Goal: Task Accomplishment & Management: Use online tool/utility

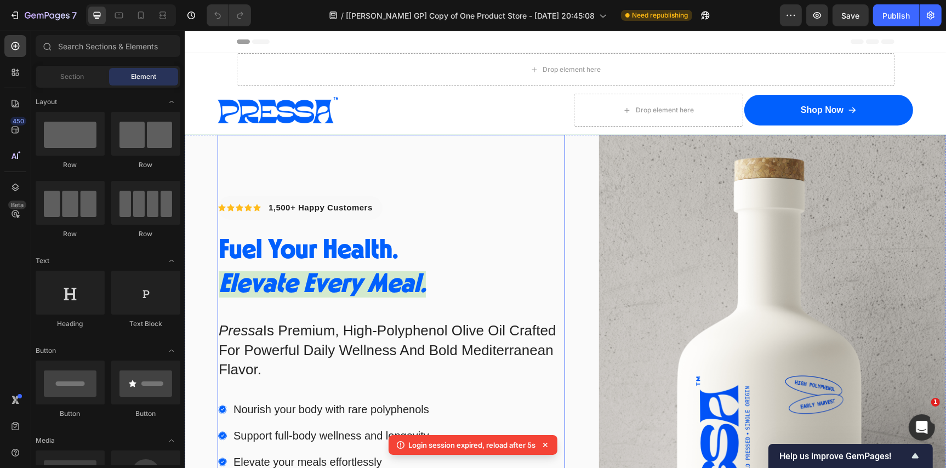
scroll to position [29, 0]
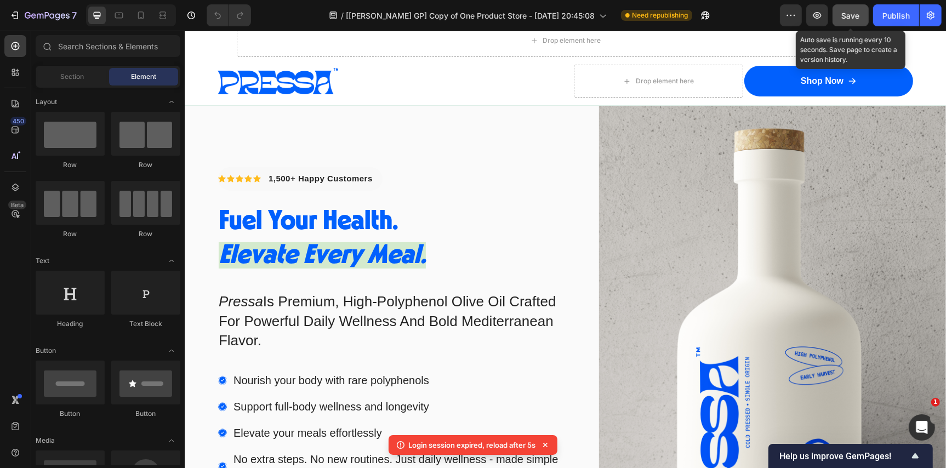
click at [850, 20] on div "Save" at bounding box center [851, 16] width 18 height 12
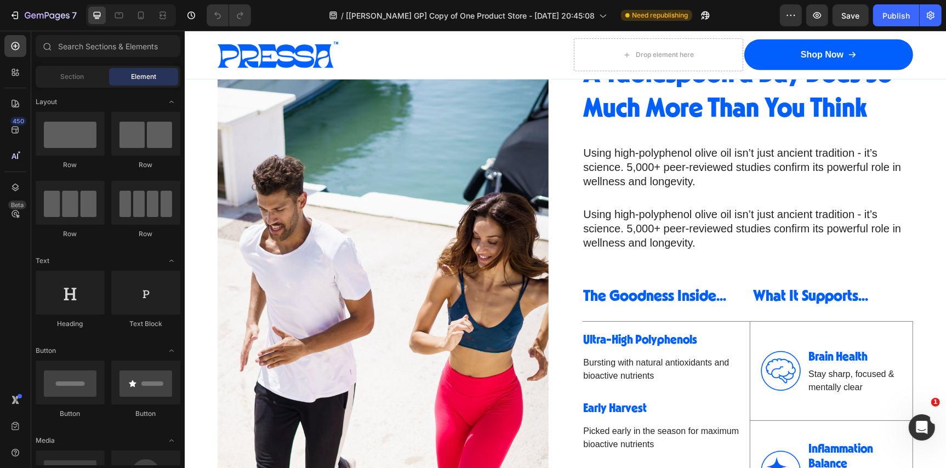
scroll to position [839, 0]
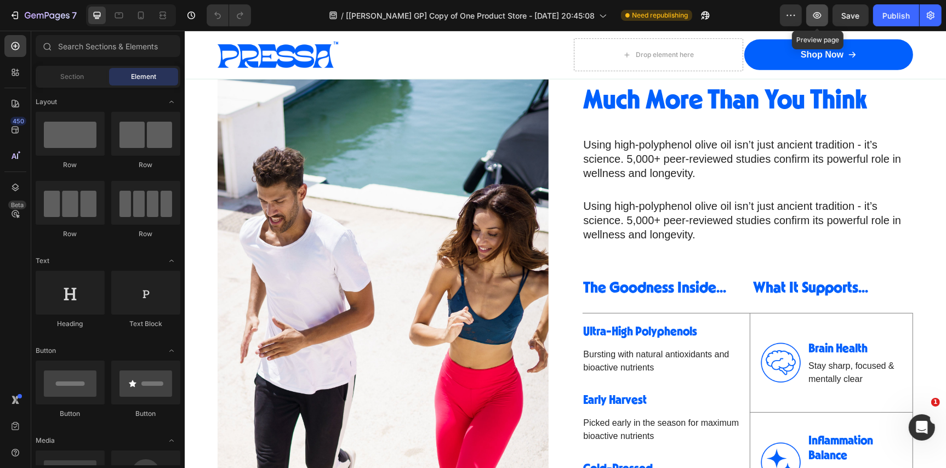
click at [817, 19] on icon "button" at bounding box center [817, 15] width 11 height 11
click at [659, 220] on span "Using high-polyphenol olive oil isn’t just ancient tradition - it’s science. 5,…" at bounding box center [742, 220] width 318 height 41
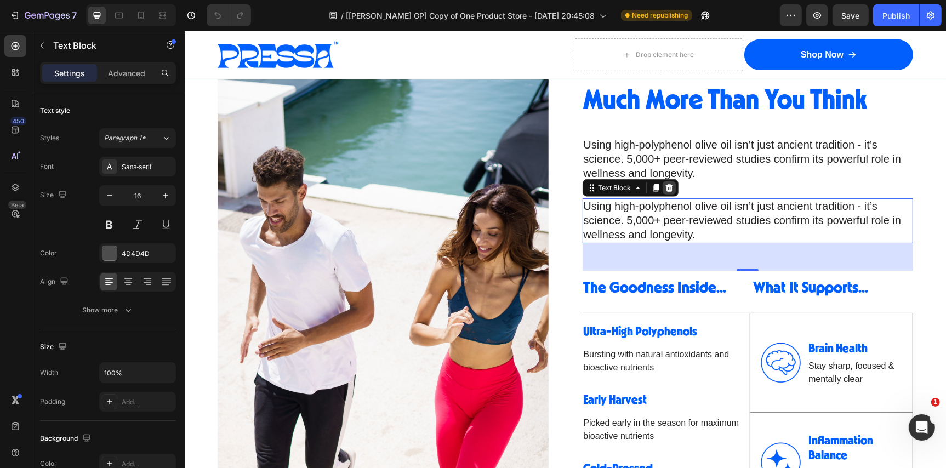
click at [669, 186] on icon at bounding box center [668, 188] width 7 height 8
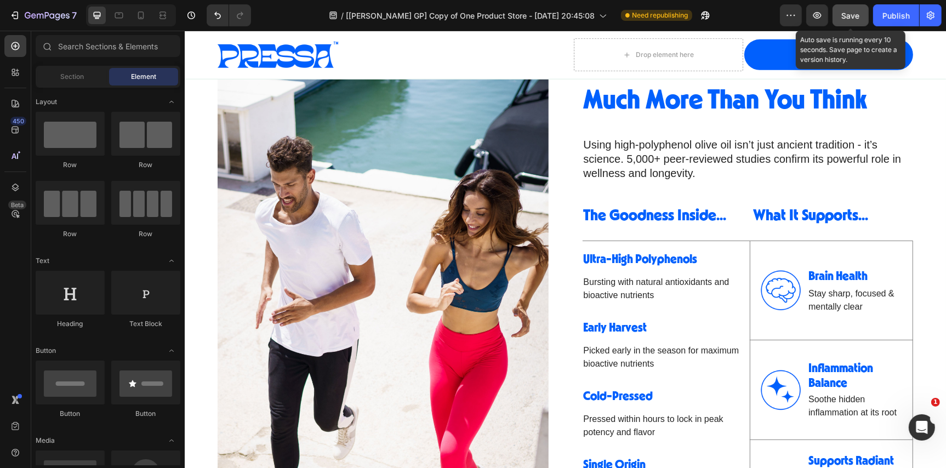
click at [855, 11] on span "Save" at bounding box center [851, 15] width 18 height 9
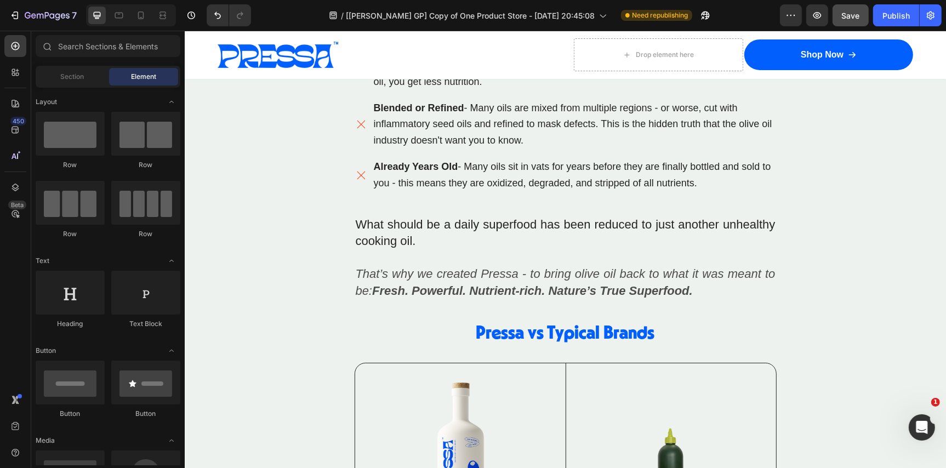
scroll to position [3942, 0]
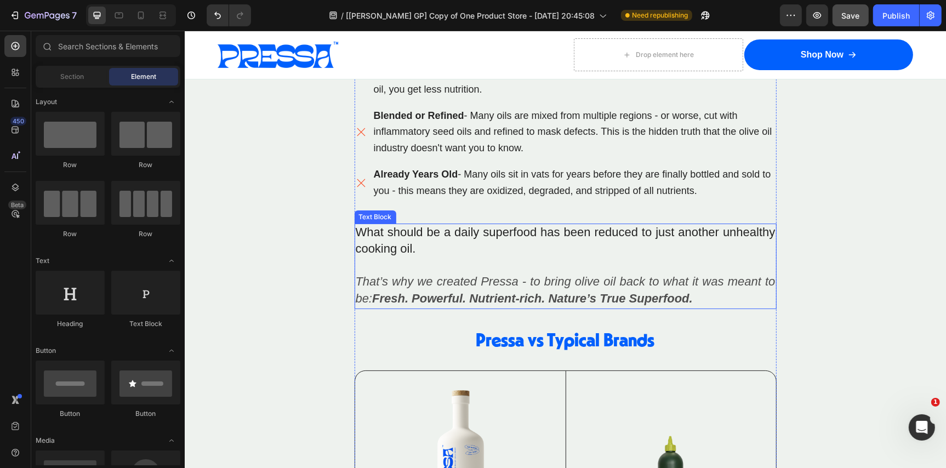
click at [411, 231] on p "What should be a daily superfood has been reduced to just another unhealthy coo…" at bounding box center [565, 265] width 420 height 83
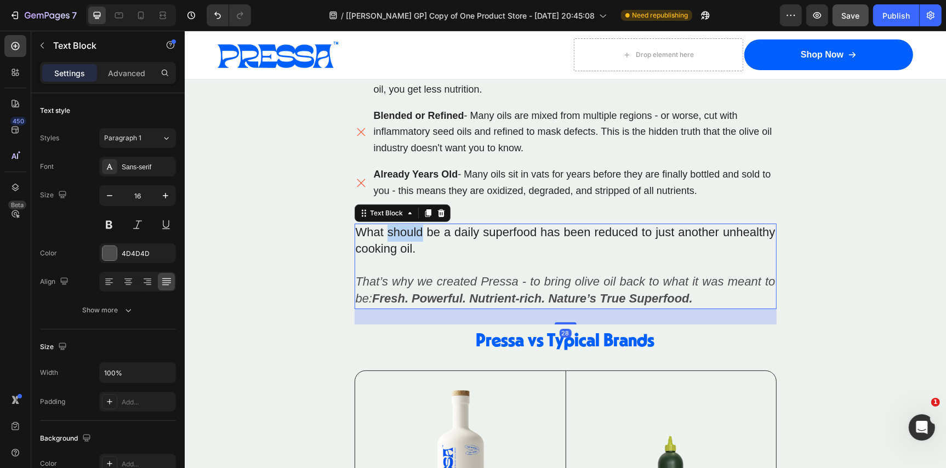
click at [411, 231] on p "What should be a daily superfood has been reduced to just another unhealthy coo…" at bounding box center [565, 265] width 420 height 83
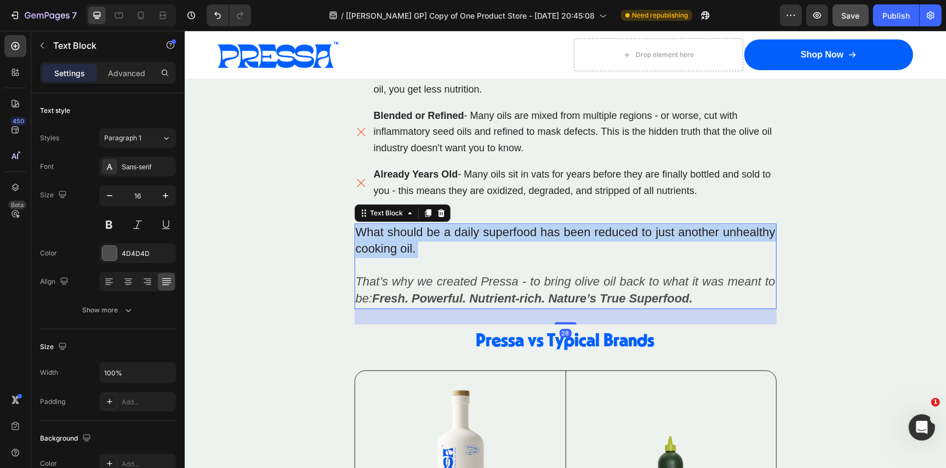
click at [411, 231] on p "What should be a daily superfood has been reduced to just another unhealthy coo…" at bounding box center [565, 265] width 420 height 83
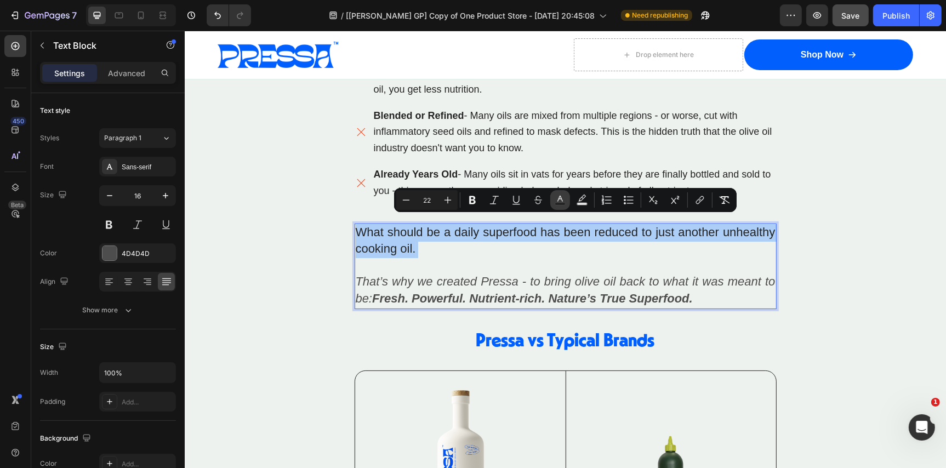
click at [557, 203] on rect "Editor contextual toolbar" at bounding box center [560, 204] width 10 height 3
type input "242424"
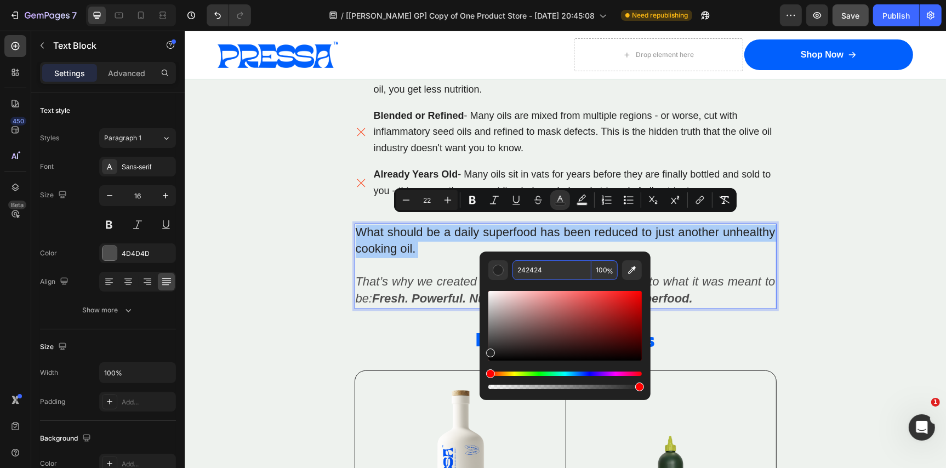
click at [550, 270] on input "242424" at bounding box center [552, 270] width 79 height 20
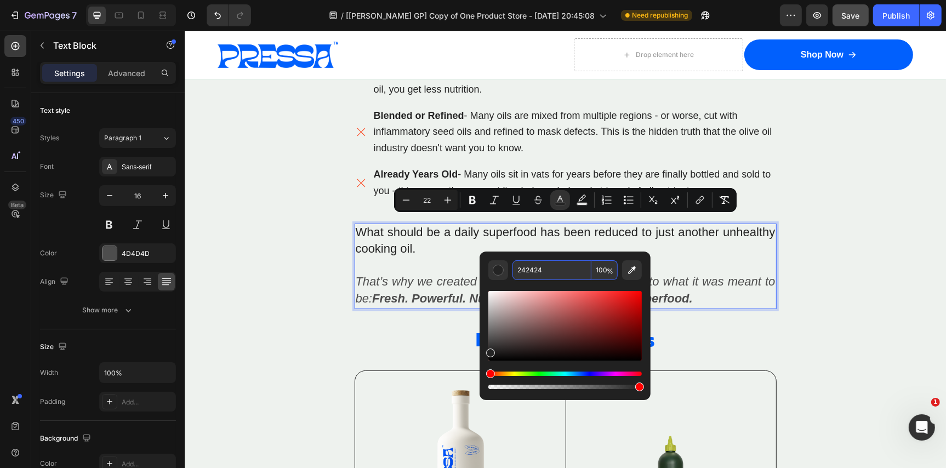
click at [471, 291] on strong "Fresh. Powerful. Nutrient-rich. Nature’s True Superfood." at bounding box center [532, 298] width 321 height 14
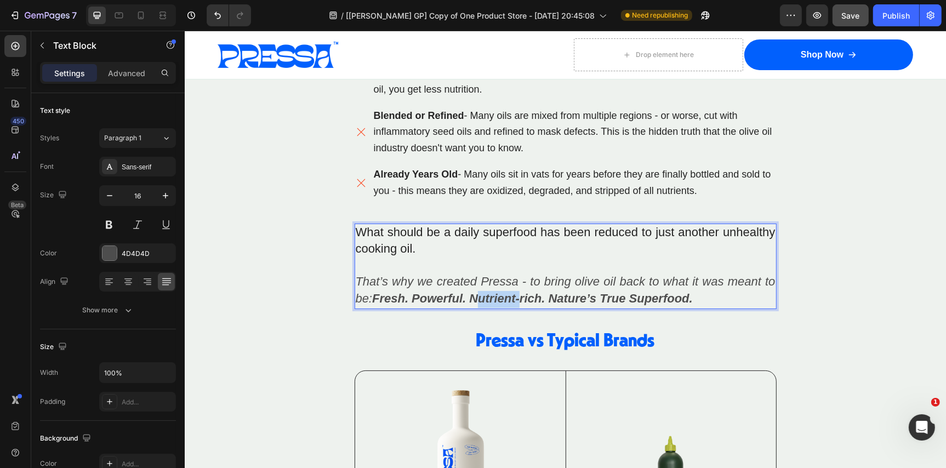
click at [471, 291] on strong "Fresh. Powerful. Nutrient-rich. Nature’s True Superfood." at bounding box center [532, 298] width 321 height 14
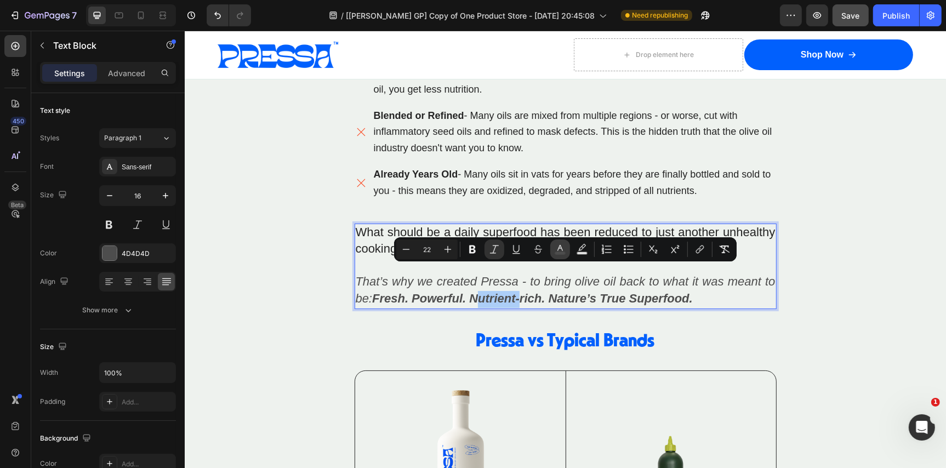
click at [563, 251] on icon "Editor contextual toolbar" at bounding box center [560, 249] width 11 height 11
type input "4D4D4D"
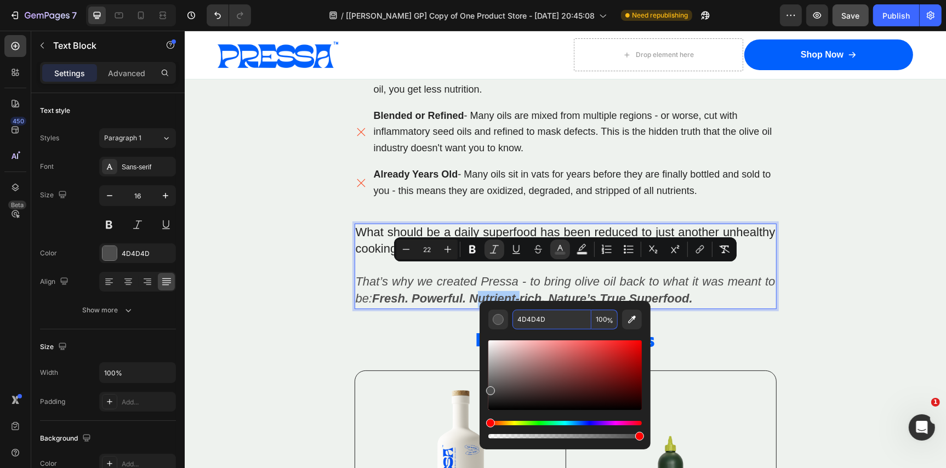
click at [547, 319] on input "4D4D4D" at bounding box center [552, 320] width 79 height 20
paste input "242424"
type input "242424"
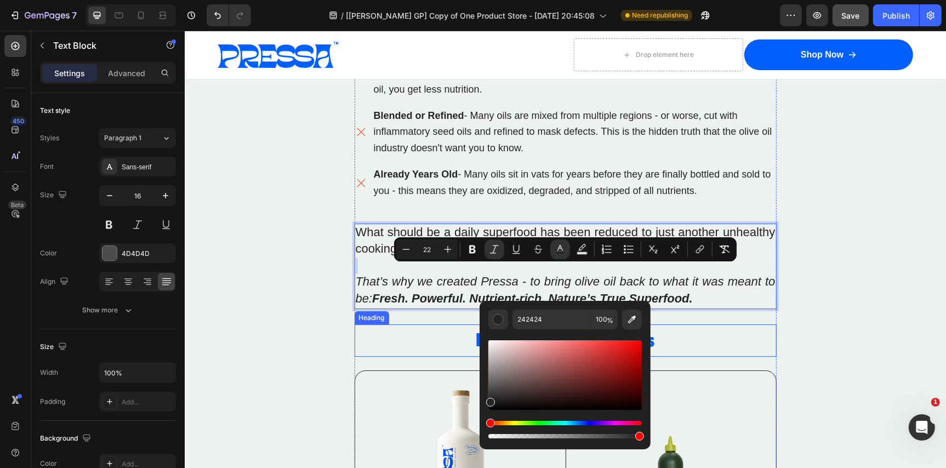
click at [759, 324] on h2 "Pressa vs Typical Brands" at bounding box center [565, 340] width 422 height 32
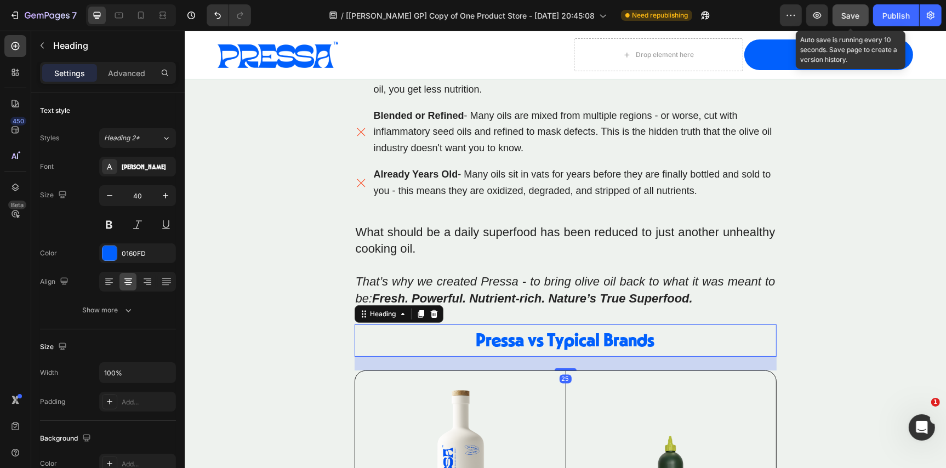
click at [845, 13] on span "Save" at bounding box center [851, 15] width 18 height 9
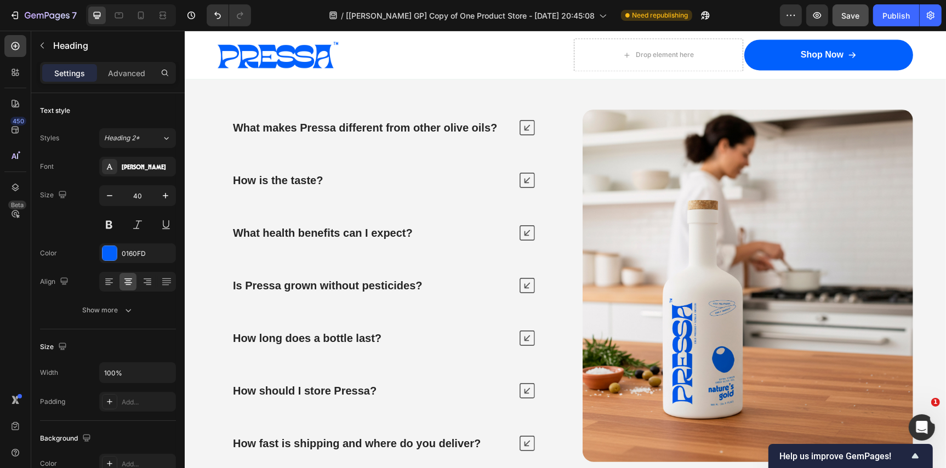
scroll to position [5957, 0]
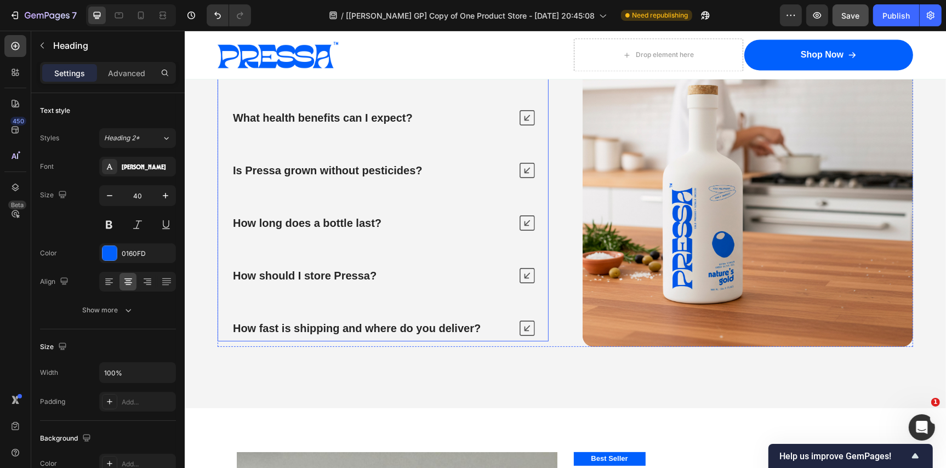
click at [342, 274] on strong "How should I store Pressa?" at bounding box center [304, 275] width 144 height 12
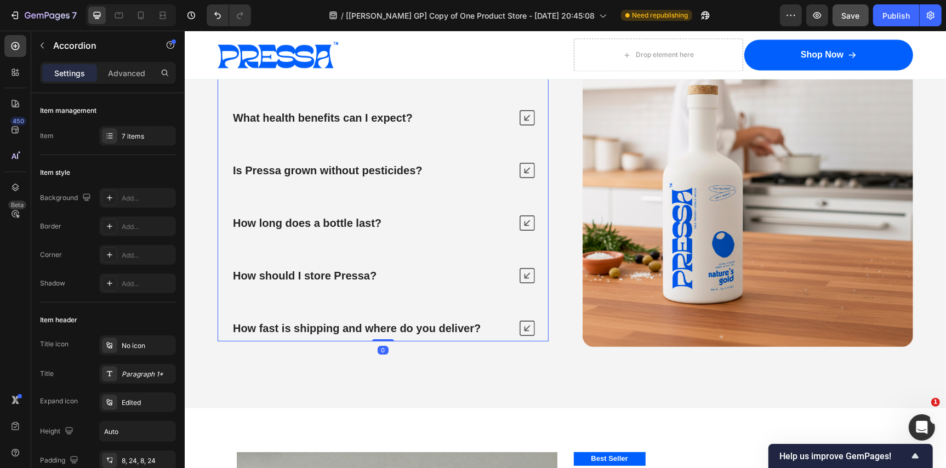
click at [522, 273] on icon at bounding box center [526, 275] width 15 height 15
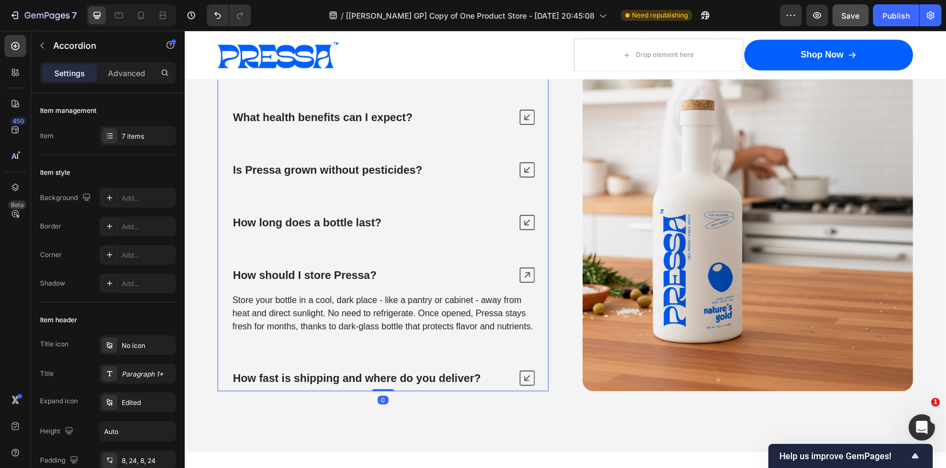
scroll to position [5951, 0]
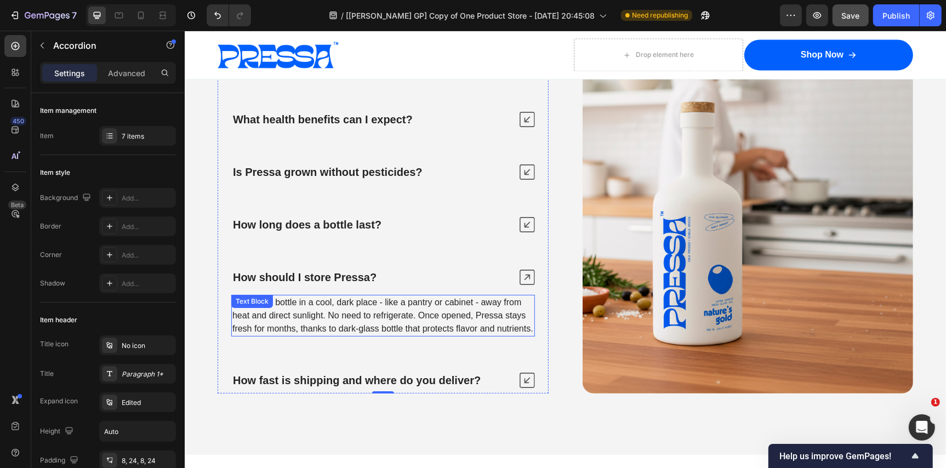
click at [357, 326] on span "Store your bottle in a cool, dark place - like a pantry or cabinet - away from …" at bounding box center [382, 315] width 301 height 36
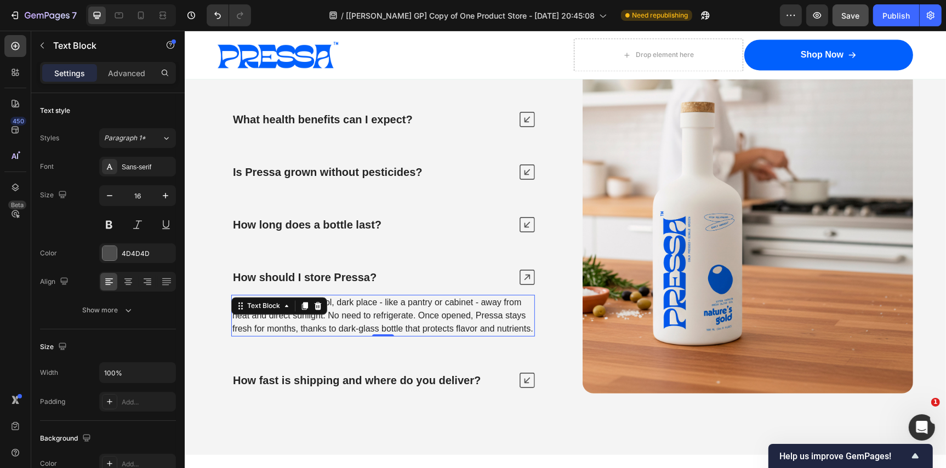
click at [357, 326] on span "Store your bottle in a cool, dark place - like a pantry or cabinet - away from …" at bounding box center [382, 315] width 301 height 36
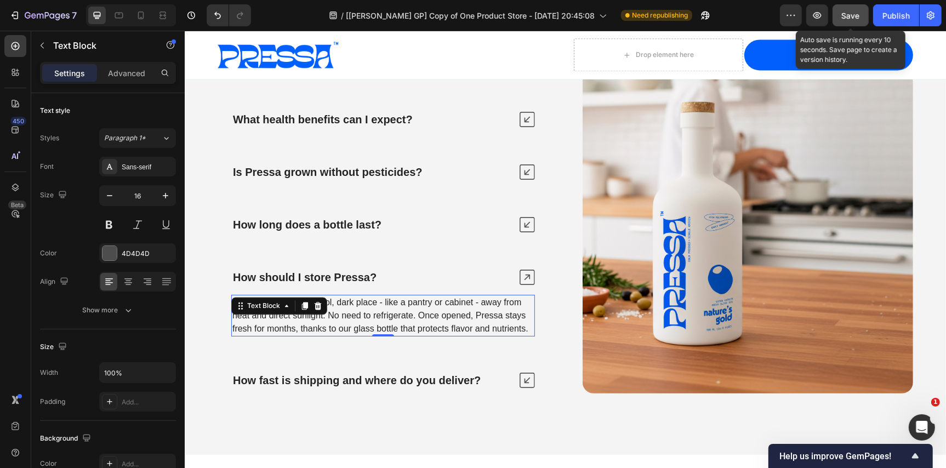
click at [835, 16] on button "Save" at bounding box center [851, 15] width 36 height 22
